Goal: Transaction & Acquisition: Subscribe to service/newsletter

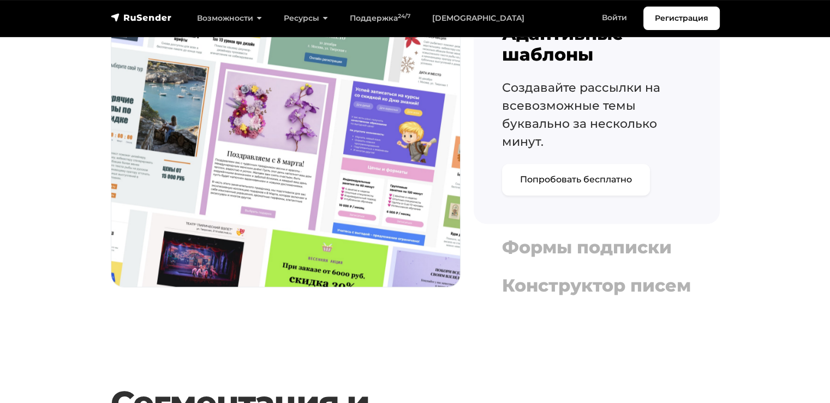
scroll to position [1474, 0]
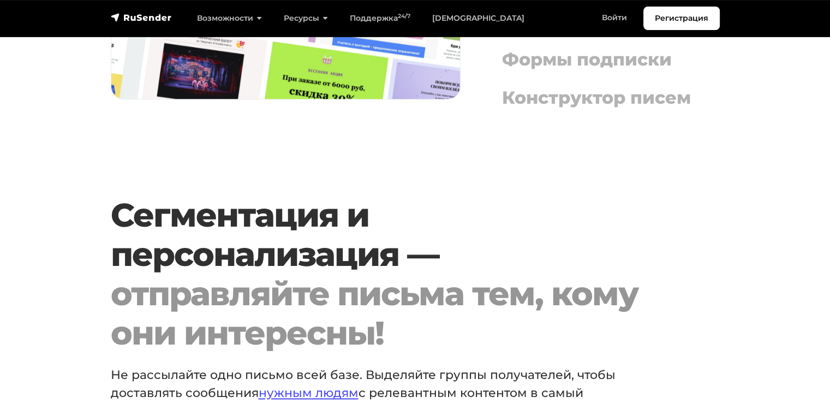
click at [825, 228] on section "Сегментация и персонализация — отправляйте письма тем, кому они интересны! Не р…" at bounding box center [415, 355] width 830 height 320
click at [554, 258] on h2 "Сегментация и персонализация — отправляйте письма тем, кому они интересны!" at bounding box center [389, 273] width 557 height 157
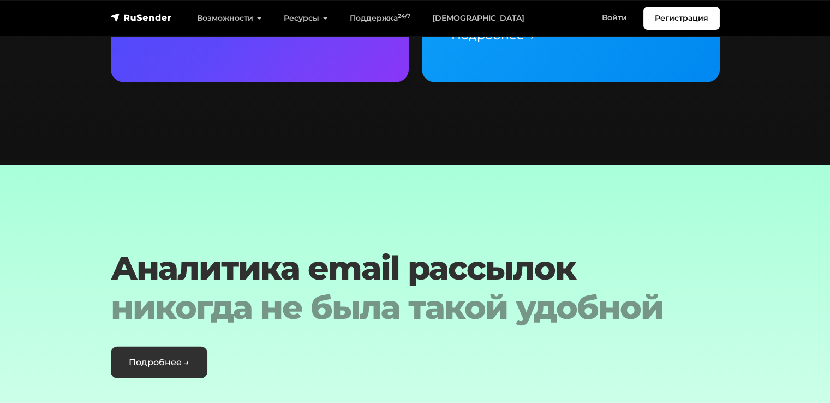
scroll to position [2948, 0]
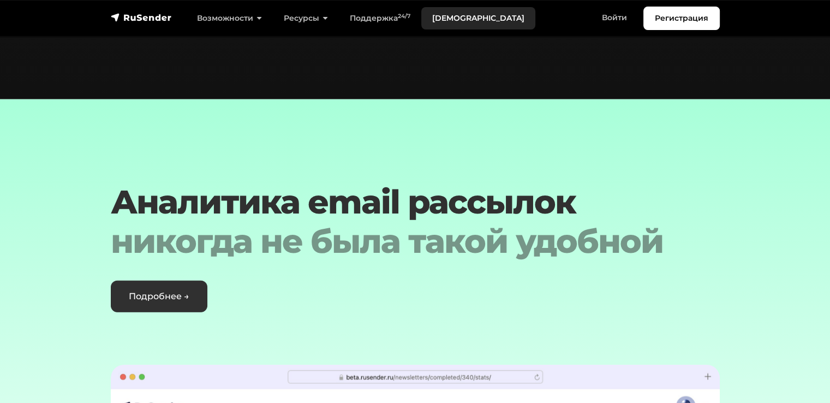
click at [442, 20] on link "[DEMOGRAPHIC_DATA]" at bounding box center [478, 18] width 114 height 22
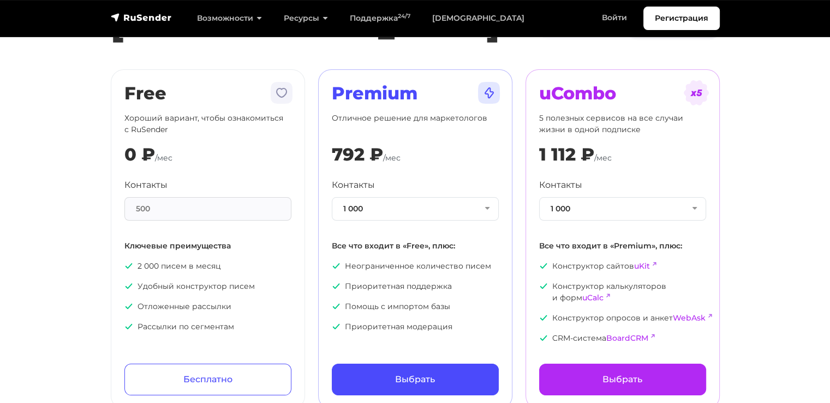
click at [168, 210] on div "500" at bounding box center [207, 208] width 167 height 23
click at [265, 248] on p "Ключевые преимущества" at bounding box center [207, 245] width 167 height 11
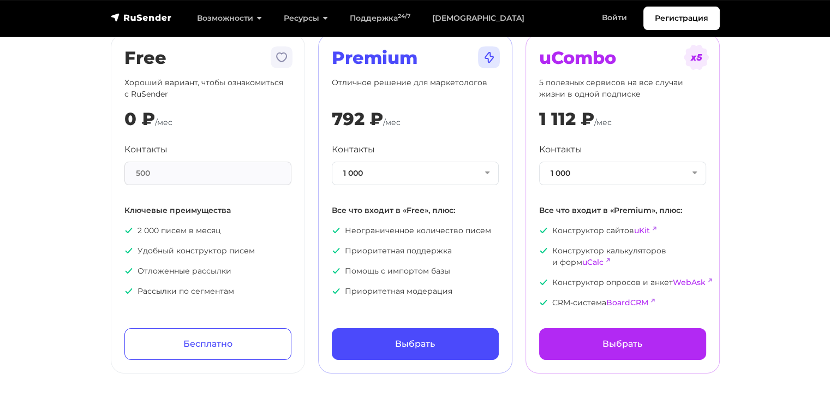
scroll to position [109, 0]
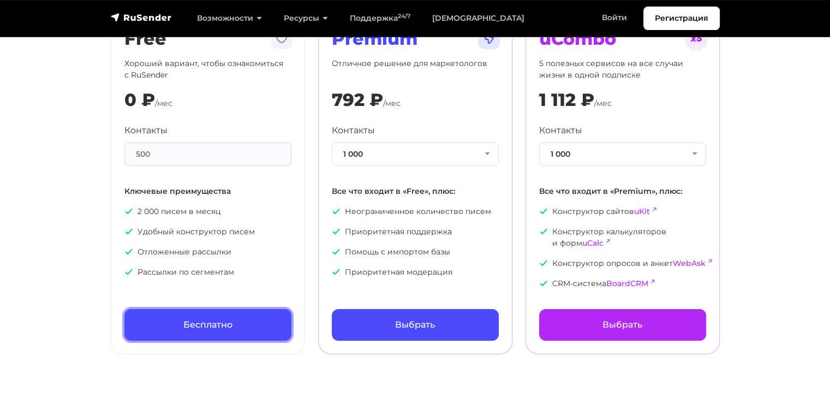
click at [234, 324] on link "Бесплатно" at bounding box center [207, 325] width 167 height 32
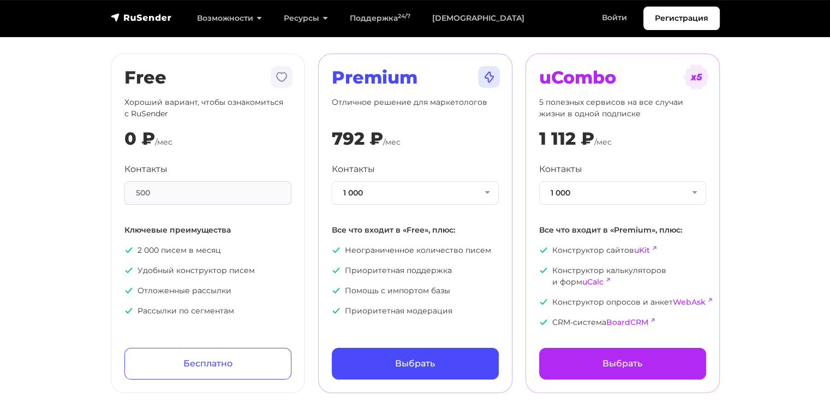
scroll to position [0, 0]
